Goal: Task Accomplishment & Management: Complete application form

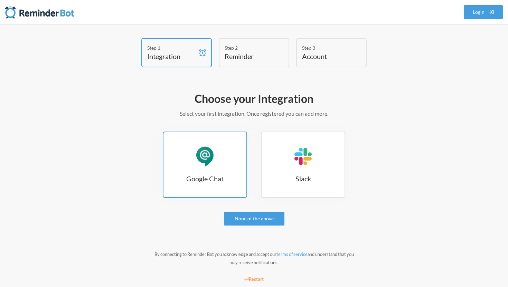
click at [219, 193] on link "Google Chat Google Chat" at bounding box center [205, 165] width 84 height 66
click at [218, 162] on link "Google Chat Google Chat" at bounding box center [205, 165] width 84 height 66
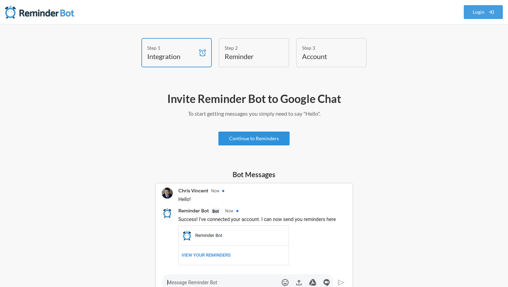
click at [256, 133] on link "Continue to Reminders" at bounding box center [253, 139] width 71 height 14
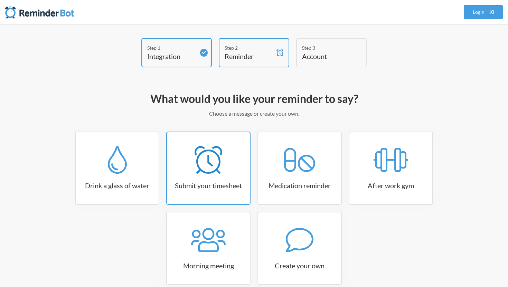
scroll to position [36, 0]
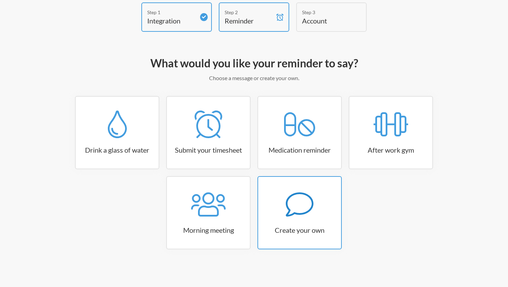
click at [292, 221] on link "Create your own" at bounding box center [300, 212] width 84 height 73
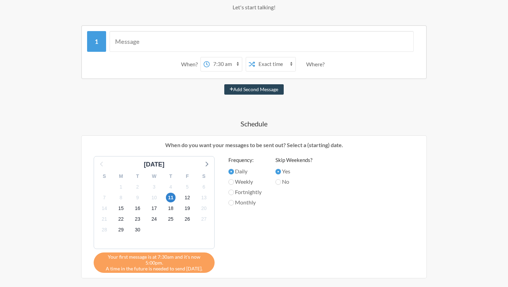
scroll to position [107, 0]
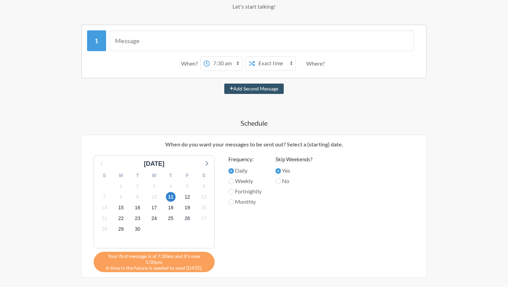
click at [238, 63] on select "12:00 am 12:15 am 12:30 am 12:45 am 1:00 am 1:15 am 1:30 am 1:45 am 2:00 am 2:1…" at bounding box center [226, 64] width 32 height 14
select select "17:15:00"
click at [210, 57] on select "12:00 am 12:15 am 12:30 am 12:45 am 1:00 am 1:15 am 1:30 am 1:45 am 2:00 am 2:1…" at bounding box center [226, 64] width 32 height 14
click at [236, 64] on select "12:00 am 12:15 am 12:30 am 12:45 am 1:00 am 1:15 am 1:30 am 1:45 am 2:00 am 2:1…" at bounding box center [226, 64] width 32 height 14
click at [210, 57] on select "12:00 am 12:15 am 12:30 am 12:45 am 1:00 am 1:15 am 1:30 am 1:45 am 2:00 am 2:1…" at bounding box center [226, 64] width 32 height 14
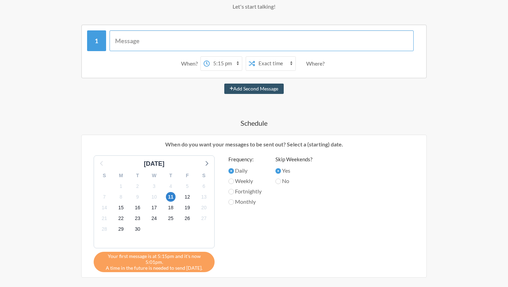
click at [212, 37] on input "text" at bounding box center [262, 40] width 305 height 21
type input "M"
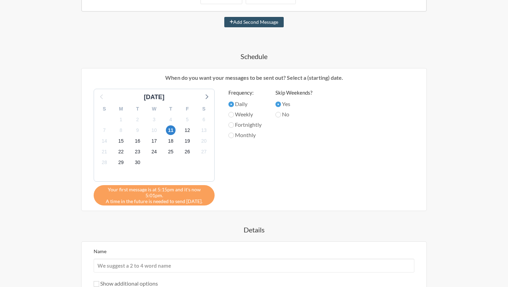
scroll to position [263, 0]
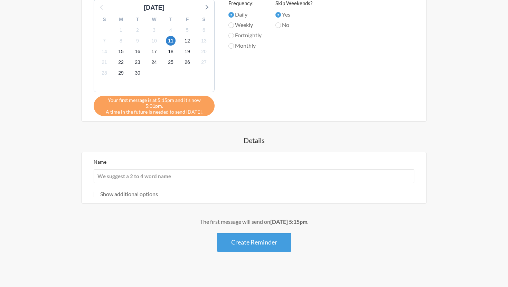
type input "Message SK"
click at [163, 169] on input "Name" at bounding box center [254, 176] width 321 height 14
click at [151, 158] on div "Name" at bounding box center [254, 171] width 321 height 26
click at [136, 173] on input "Name" at bounding box center [254, 176] width 321 height 14
click at [130, 170] on input "[PERSON_NAME]" at bounding box center [254, 176] width 321 height 14
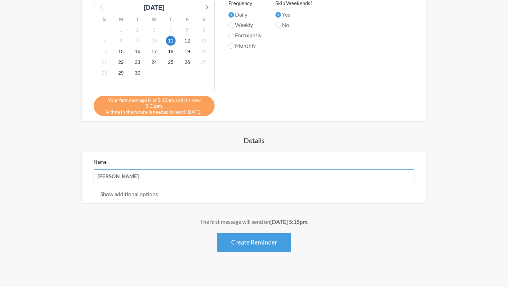
click at [130, 170] on input "[PERSON_NAME]" at bounding box center [254, 176] width 321 height 14
type input "[PERSON_NAME] Rock"
click at [110, 209] on div "Message SK When? 12:00 am 12:15 am 12:30 am 12:45 am 1:00 am 1:15 am 1:30 am 1:…" at bounding box center [254, 60] width 401 height 384
click at [131, 191] on label "Show additional options" at bounding box center [126, 194] width 64 height 7
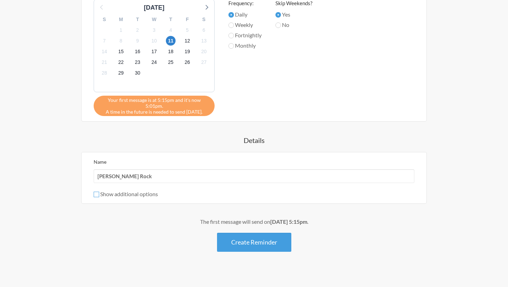
click at [99, 192] on input "Show additional options" at bounding box center [97, 195] width 6 height 6
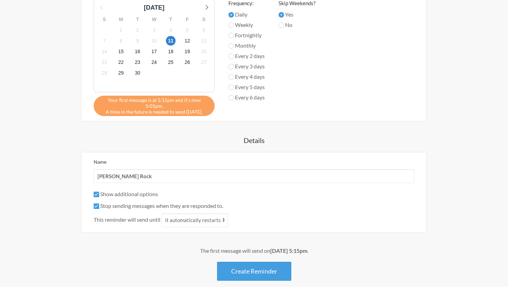
click at [131, 191] on label "Show additional options" at bounding box center [126, 194] width 64 height 7
click at [99, 192] on input "Show additional options" at bounding box center [97, 195] width 6 height 6
checkbox input "false"
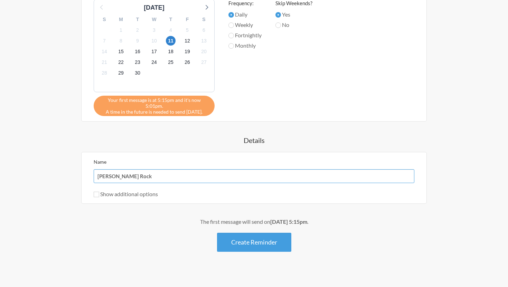
click at [140, 171] on input "[PERSON_NAME] Rock" at bounding box center [254, 176] width 321 height 14
click at [238, 234] on button "Create Reminder" at bounding box center [254, 242] width 74 height 19
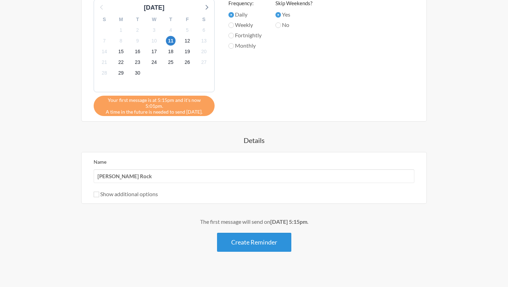
scroll to position [0, 0]
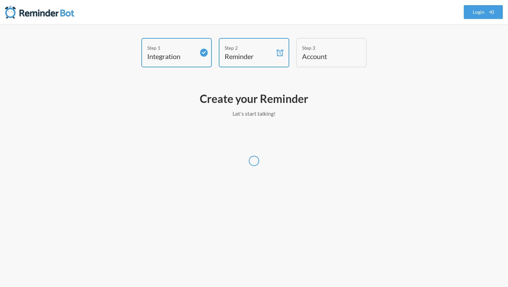
select select "America/[GEOGRAPHIC_DATA]"
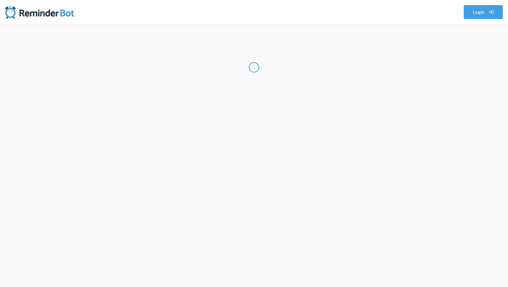
select select "US"
